Goal: Information Seeking & Learning: Find contact information

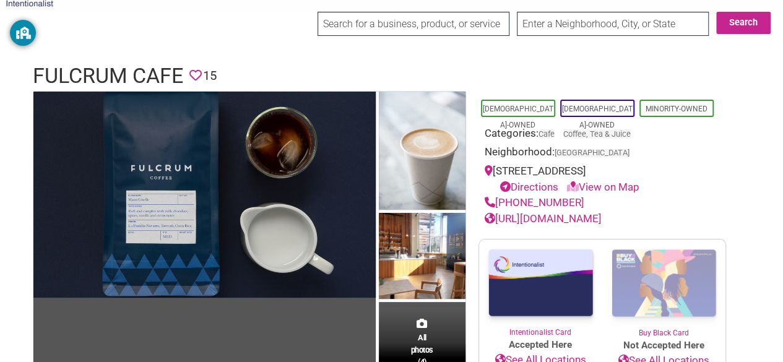
scroll to position [50, 0]
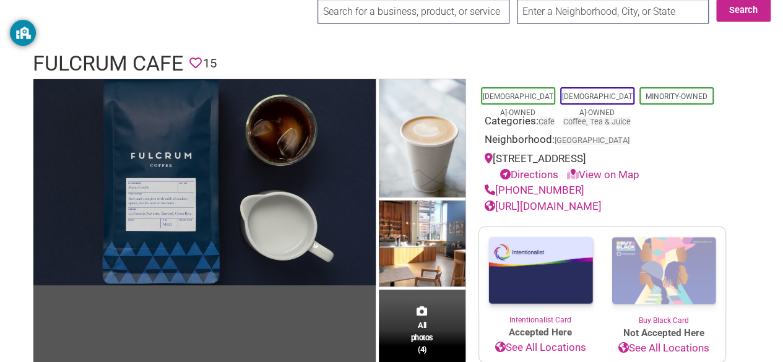
drag, startPoint x: 584, startPoint y: 175, endPoint x: 565, endPoint y: 173, distance: 19.8
click at [565, 173] on div "Directions View on Map" at bounding box center [608, 175] width 223 height 16
click at [591, 172] on link "View on Map" at bounding box center [603, 174] width 72 height 12
click at [688, 151] on div "[STREET_ADDRESS] Directions View on Map" at bounding box center [602, 167] width 235 height 32
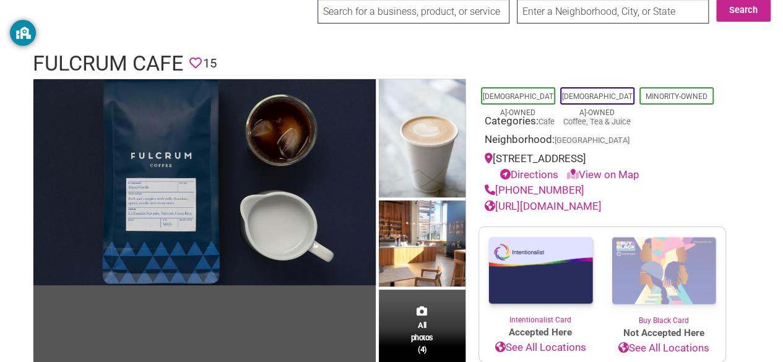
drag, startPoint x: 495, startPoint y: 162, endPoint x: 641, endPoint y: 156, distance: 146.9
click at [641, 156] on div "[STREET_ADDRESS] Directions View on Map" at bounding box center [602, 167] width 235 height 32
copy div "[STREET_ADDRESS]"
click at [527, 174] on link "Directions" at bounding box center [529, 174] width 58 height 12
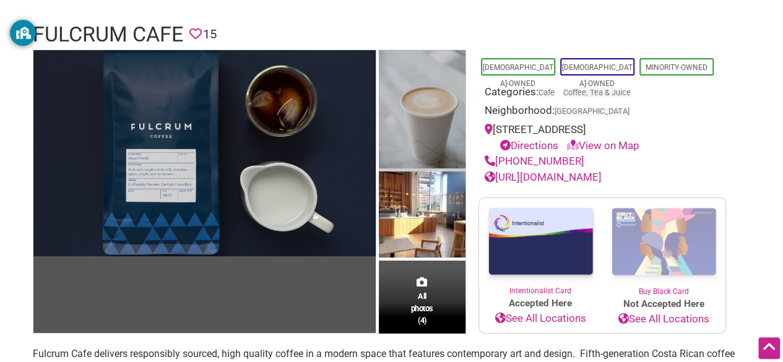
scroll to position [78, 0]
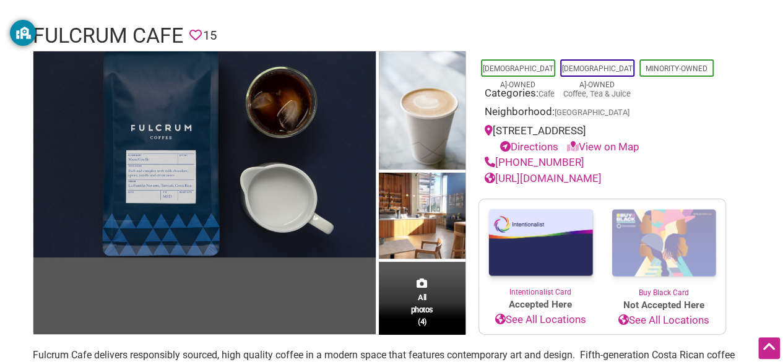
click at [521, 181] on link "[URL][DOMAIN_NAME]" at bounding box center [543, 178] width 117 height 12
click at [363, 33] on header "Fulcrum Cafe Favorite 15" at bounding box center [392, 36] width 718 height 30
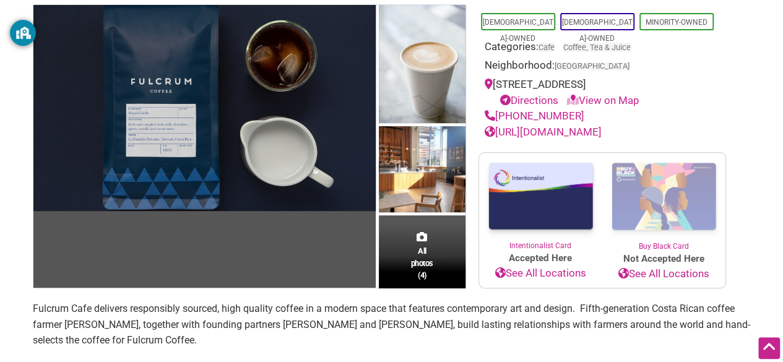
scroll to position [129, 0]
